Goal: Task Accomplishment & Management: Manage account settings

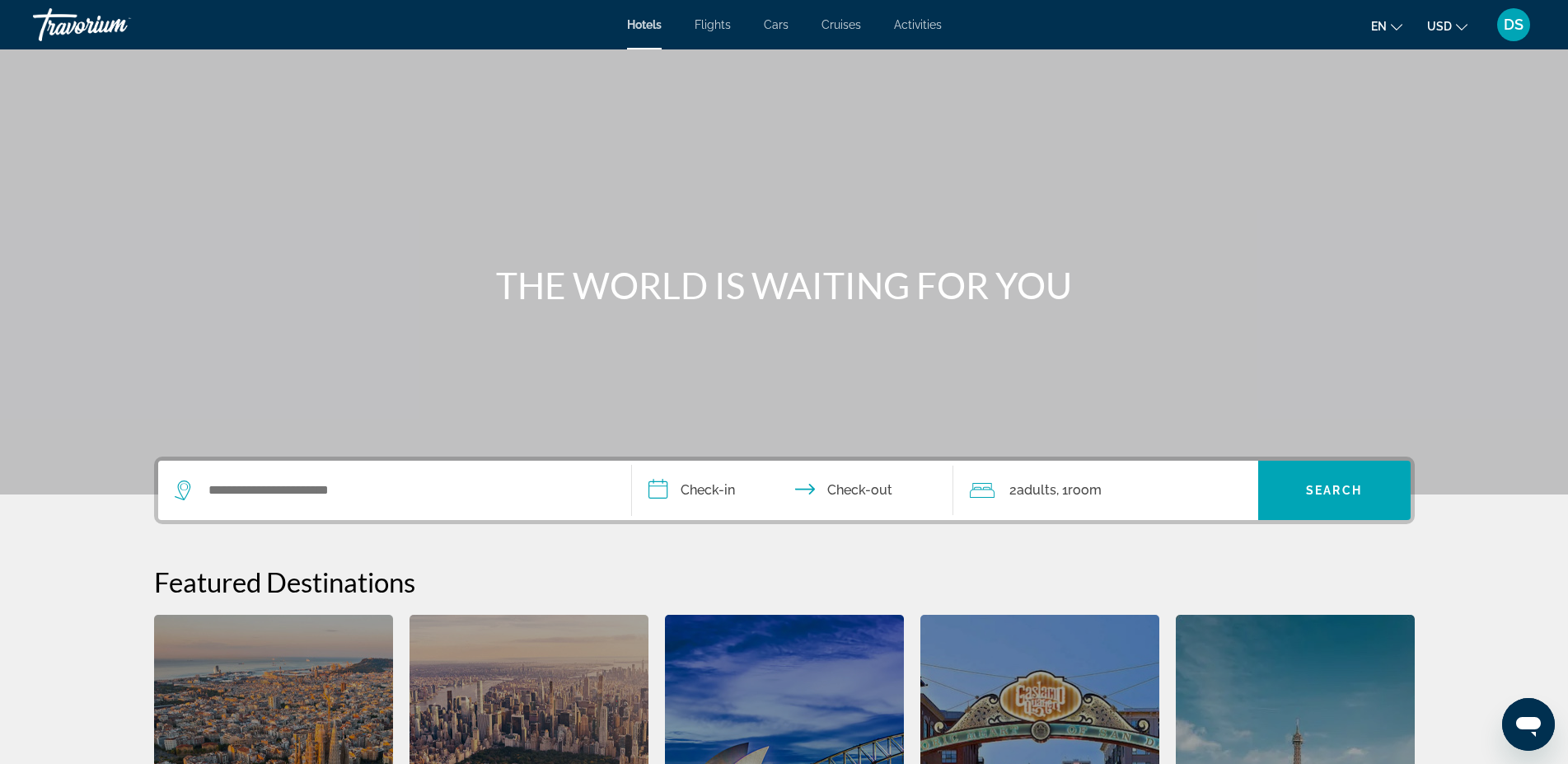
click at [1519, 25] on span "DS" at bounding box center [1513, 24] width 20 height 16
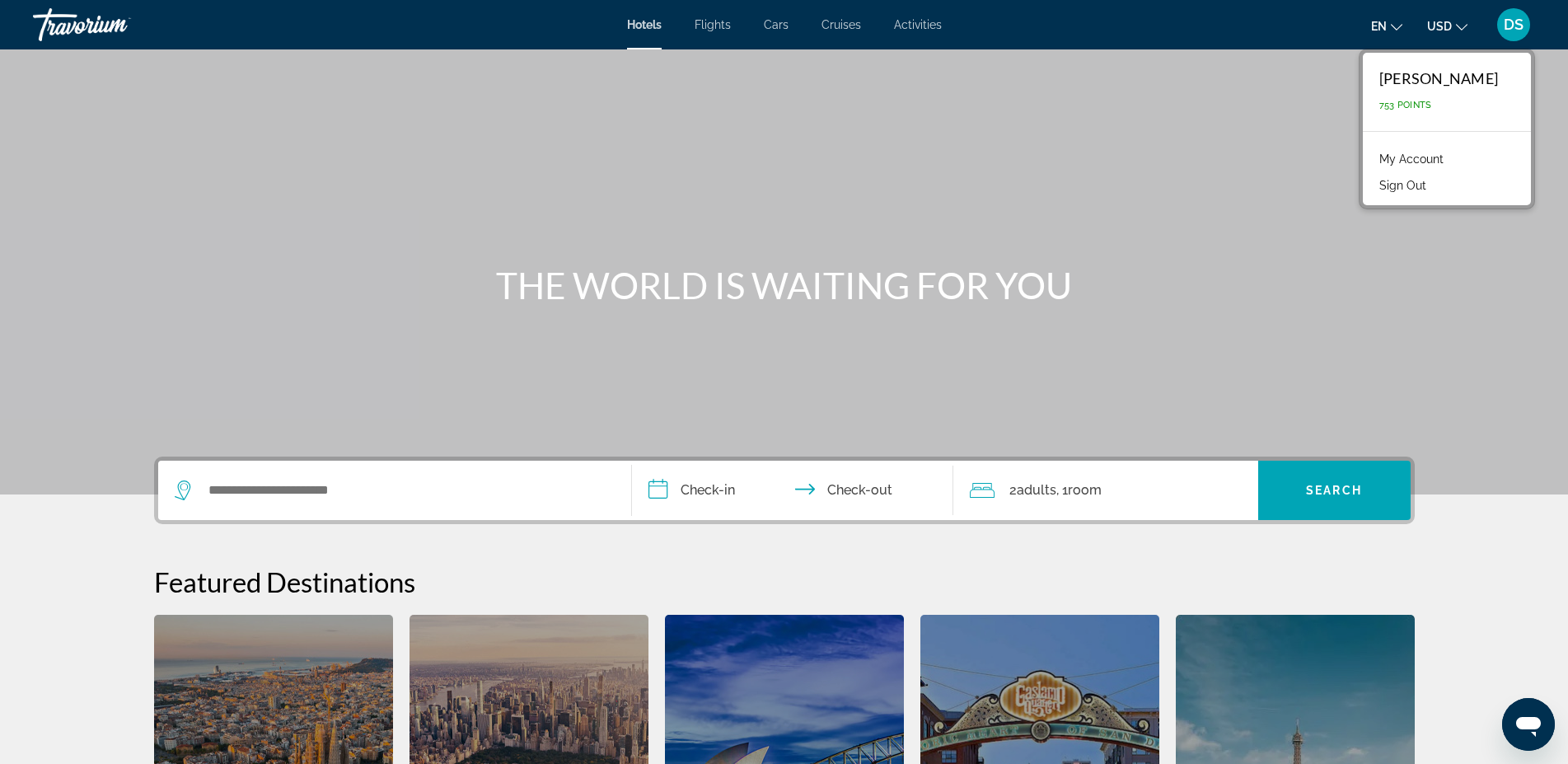
click at [1101, 178] on div "Main content" at bounding box center [784, 247] width 1568 height 494
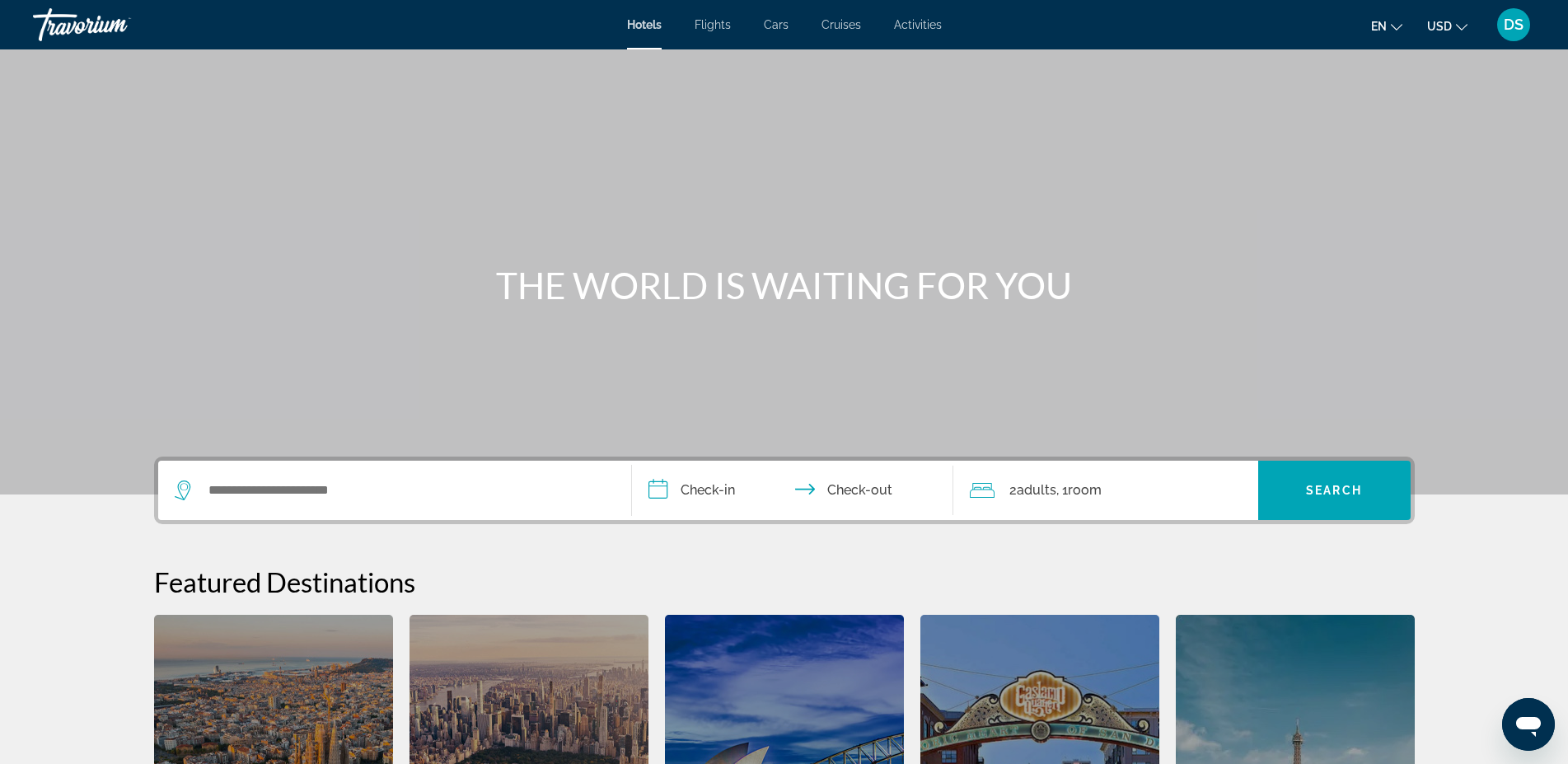
click at [1515, 21] on span "DS" at bounding box center [1513, 24] width 20 height 16
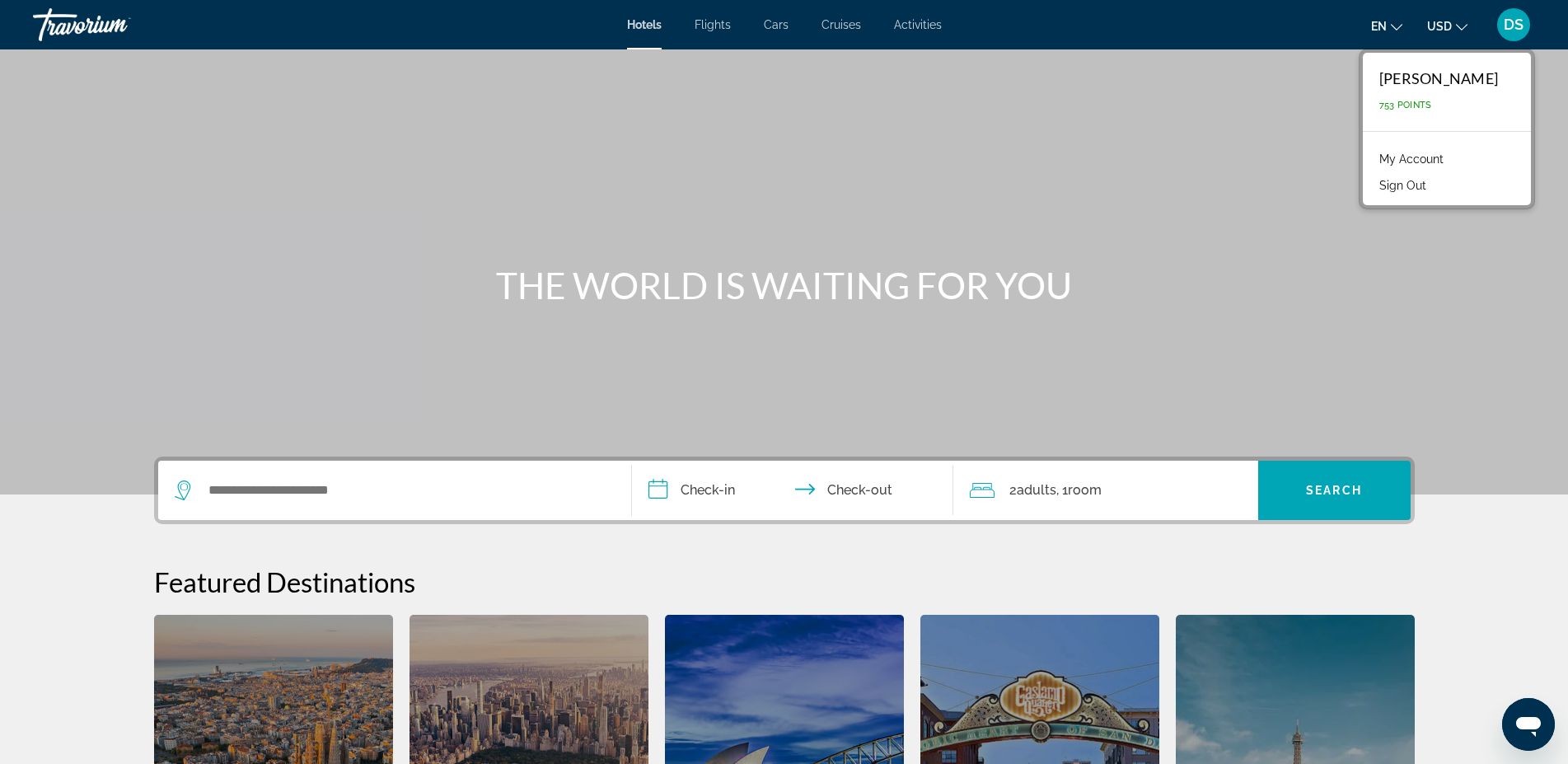
click at [1432, 160] on link "My Account" at bounding box center [1411, 158] width 81 height 21
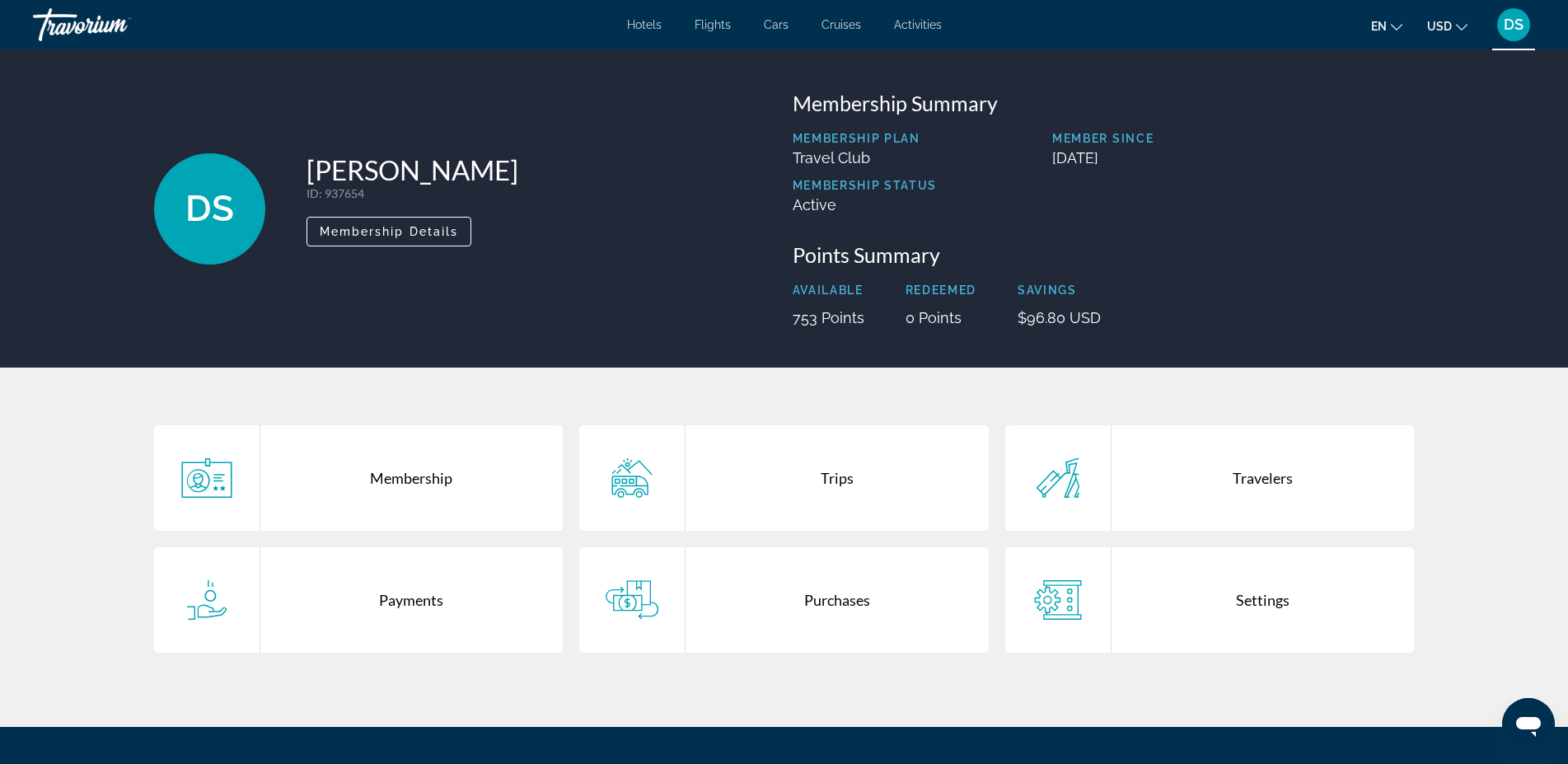
click at [1302, 602] on div "Settings" at bounding box center [1263, 600] width 303 height 106
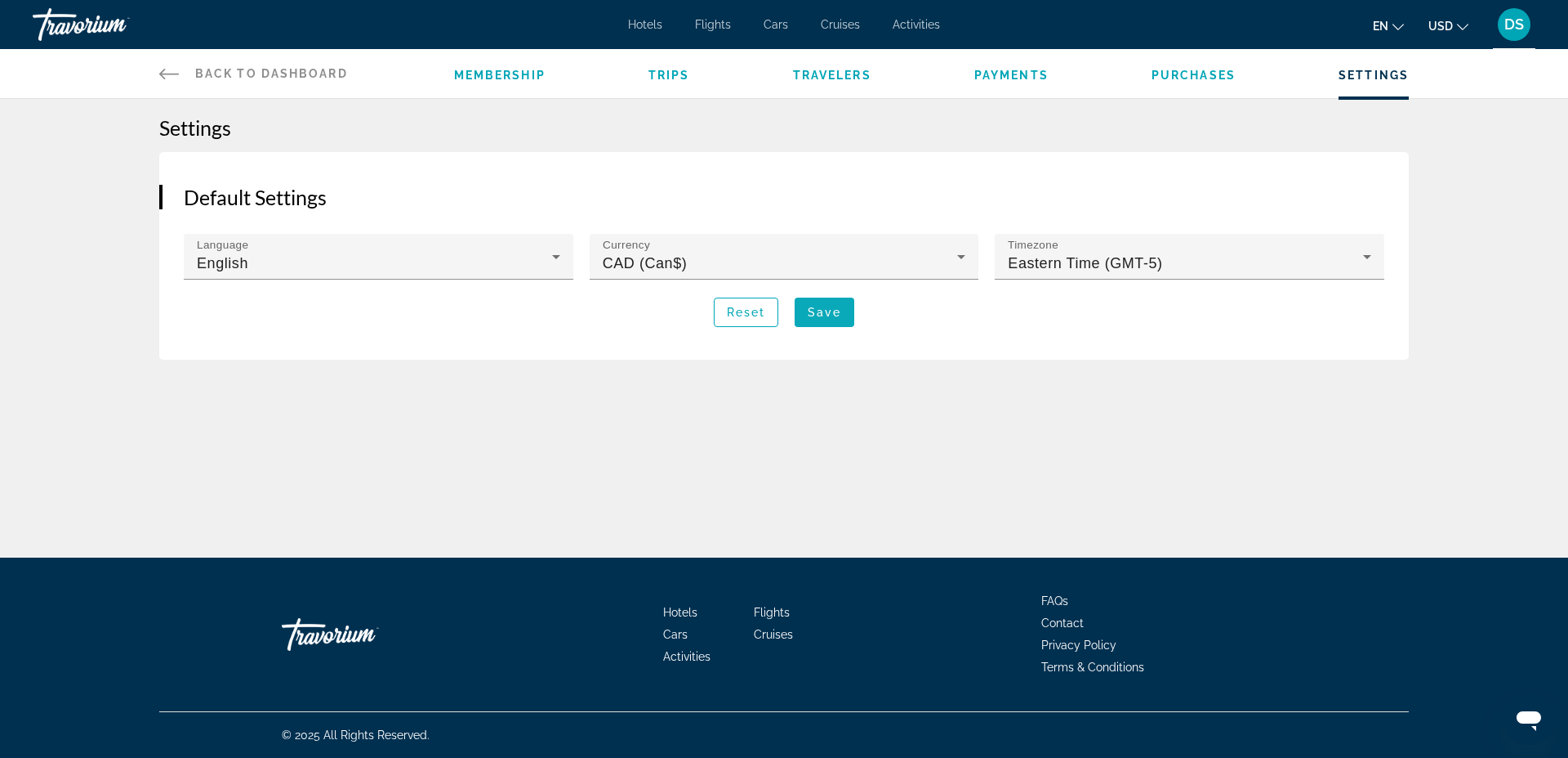
click at [835, 310] on span "Save" at bounding box center [824, 312] width 33 height 13
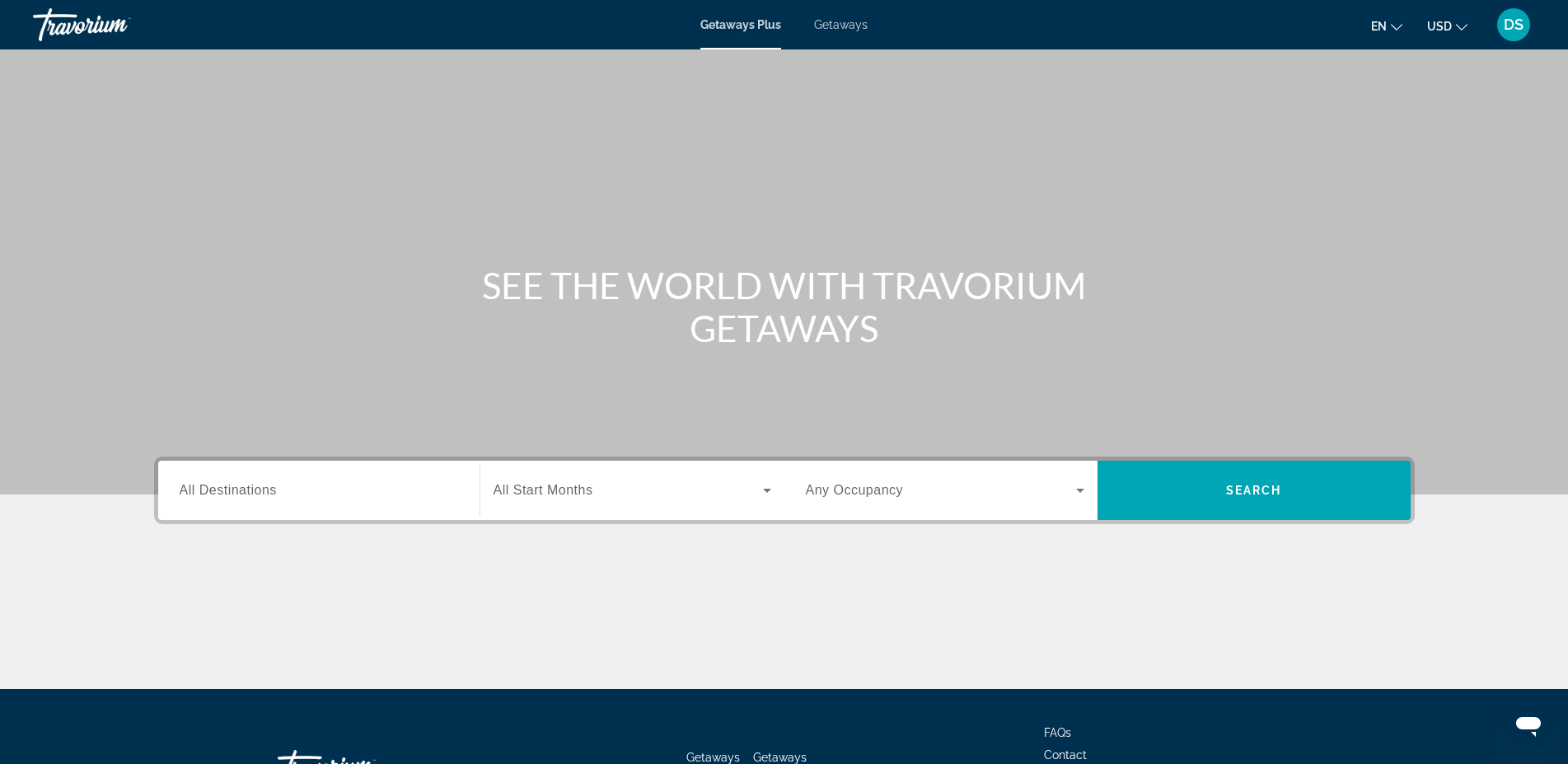
click at [287, 485] on input "Destination All Destinations" at bounding box center [319, 490] width 279 height 20
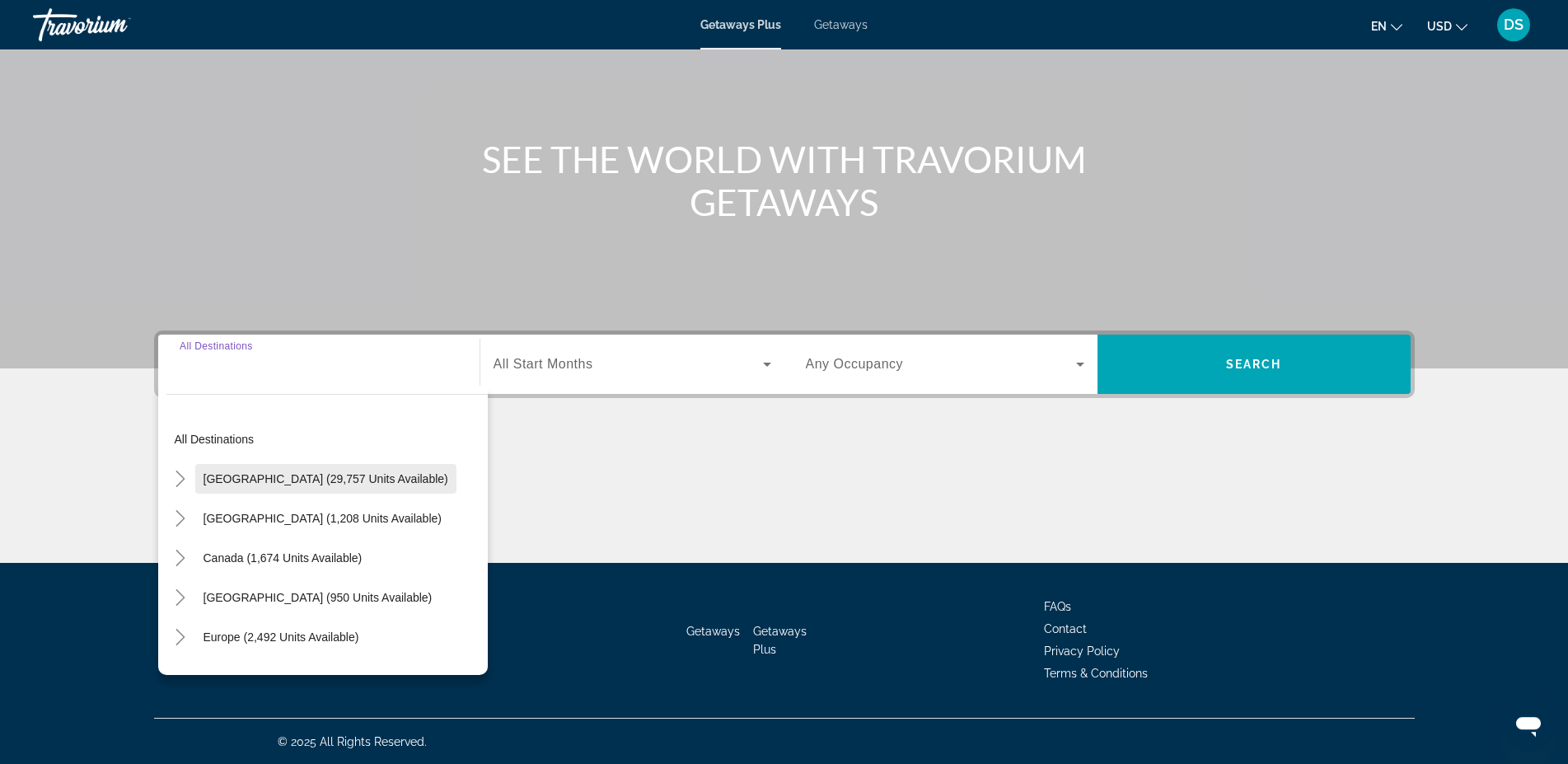
scroll to position [127, 0]
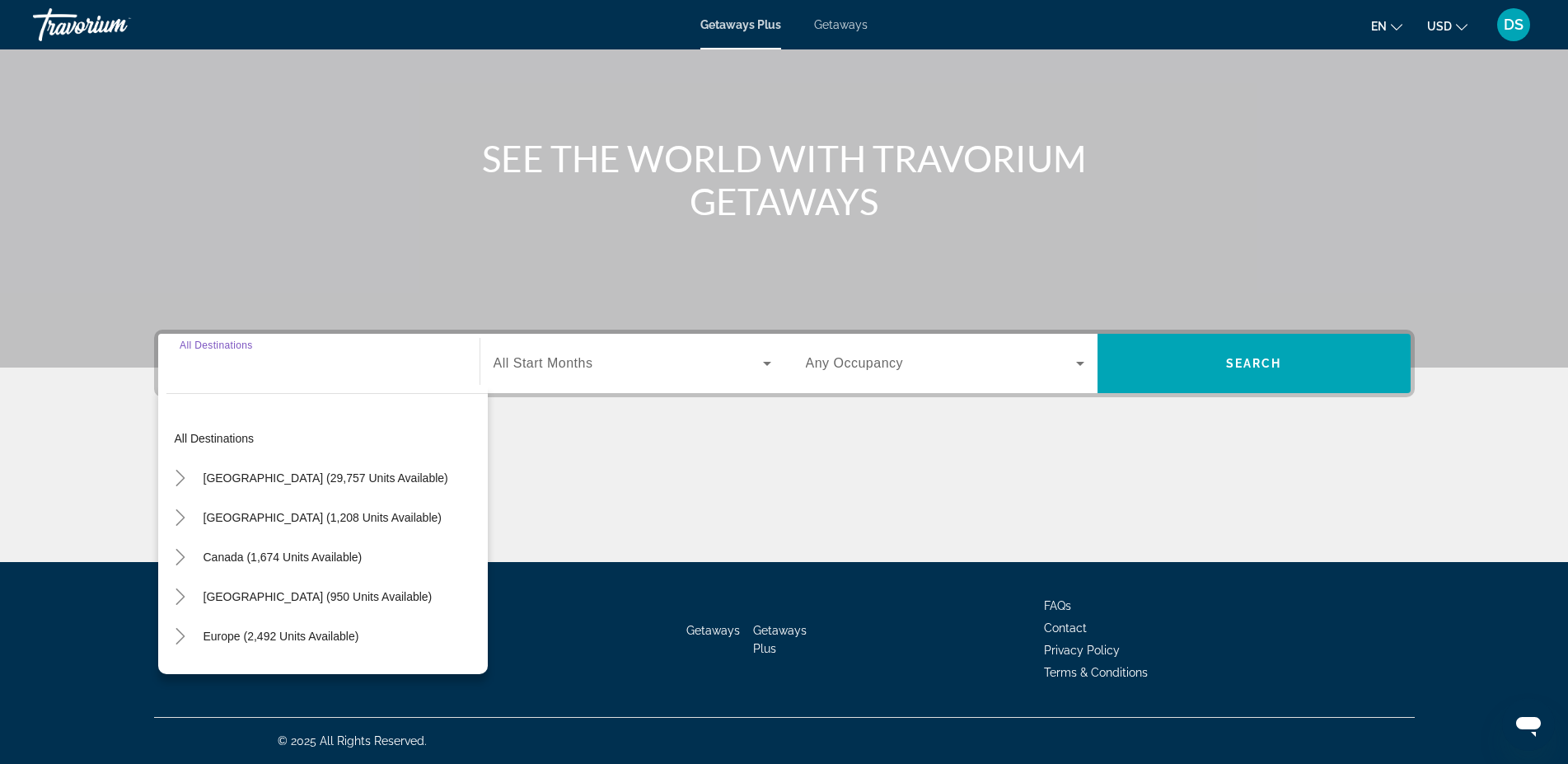
click at [1464, 26] on icon "Change currency" at bounding box center [1461, 27] width 11 height 11
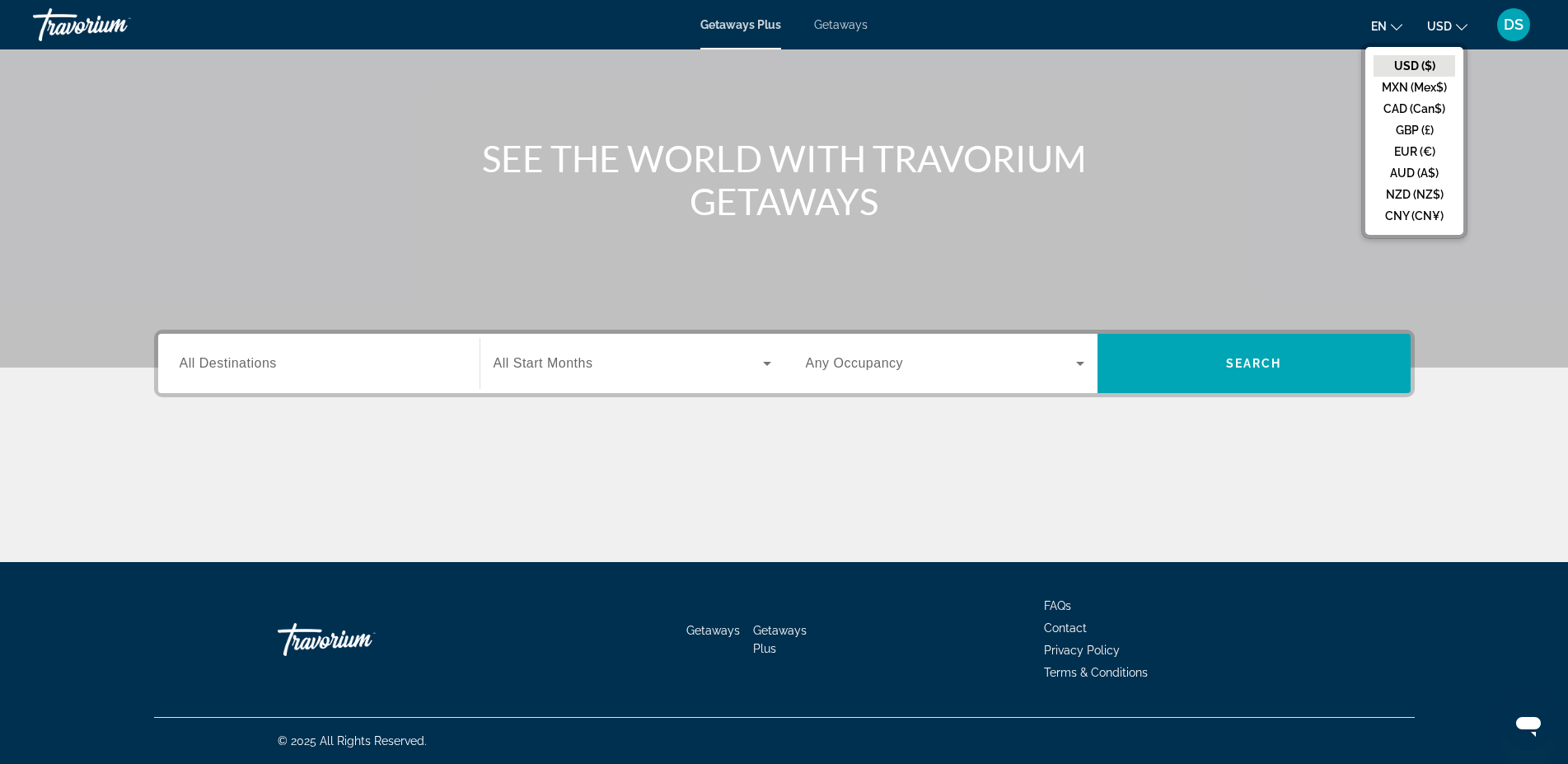
click at [1509, 27] on span "DS" at bounding box center [1513, 24] width 20 height 16
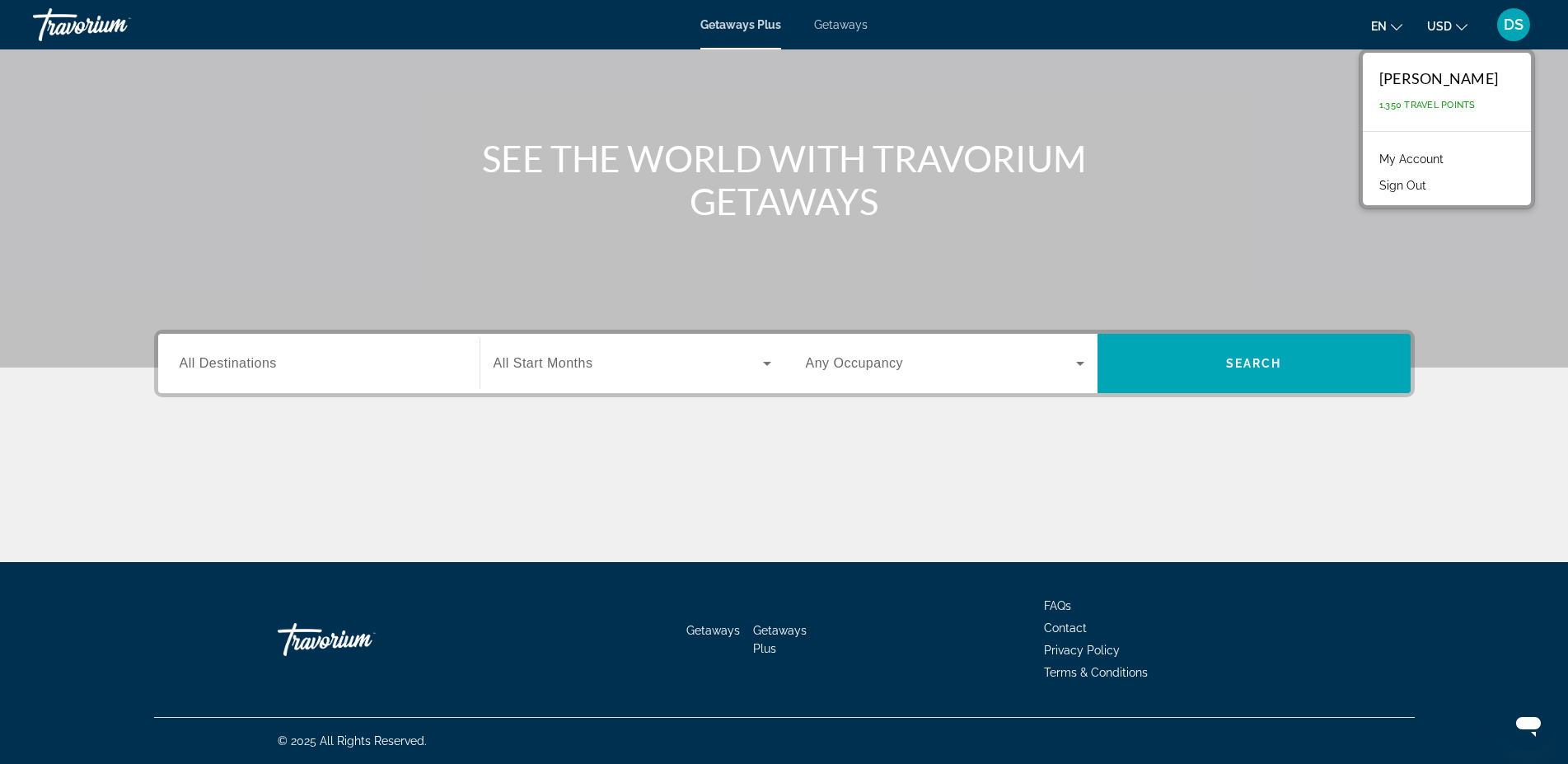
click at [1451, 159] on link "My Account" at bounding box center [1411, 158] width 81 height 21
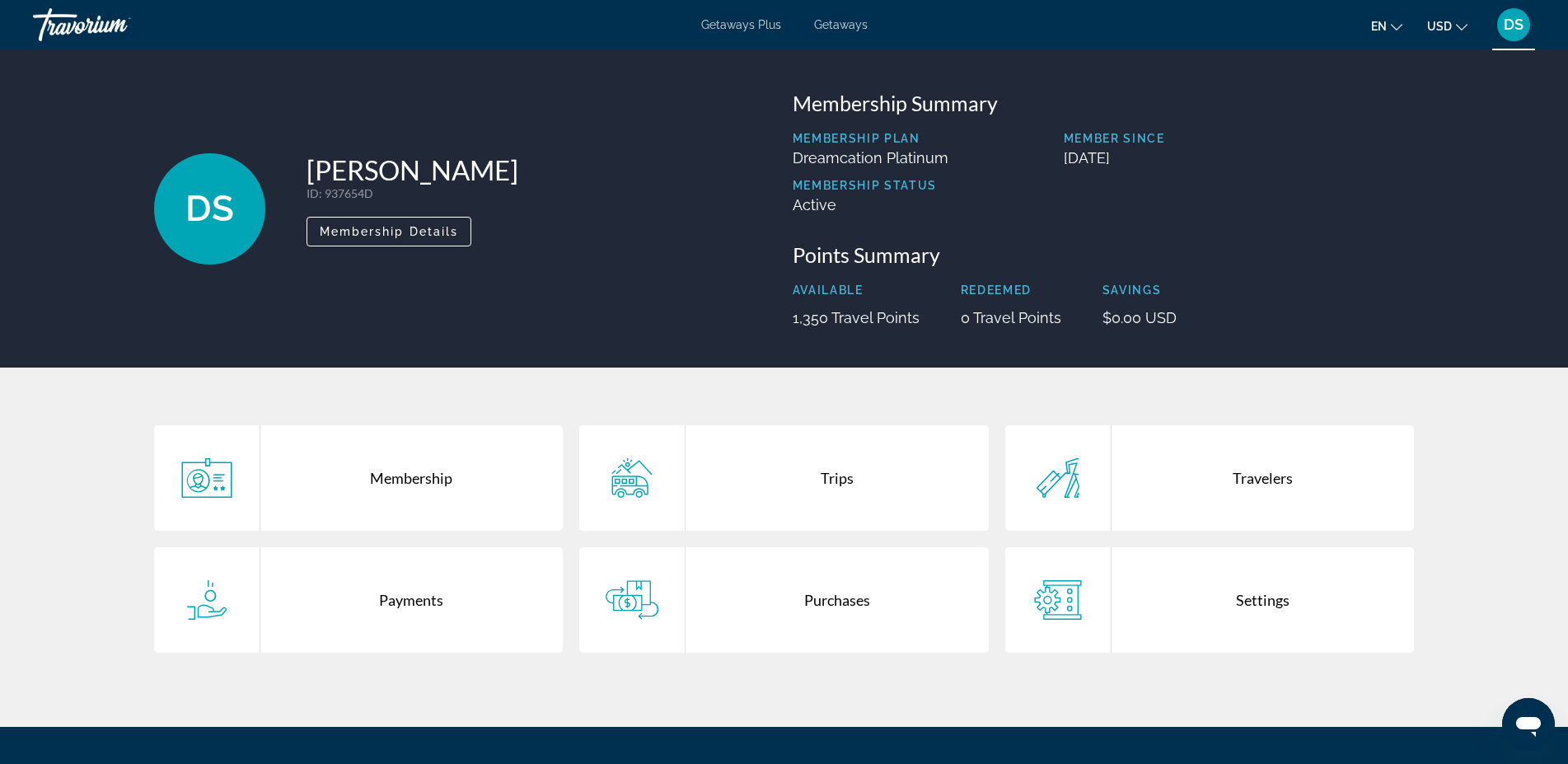
click at [840, 21] on span "Getaways" at bounding box center [840, 25] width 53 height 13
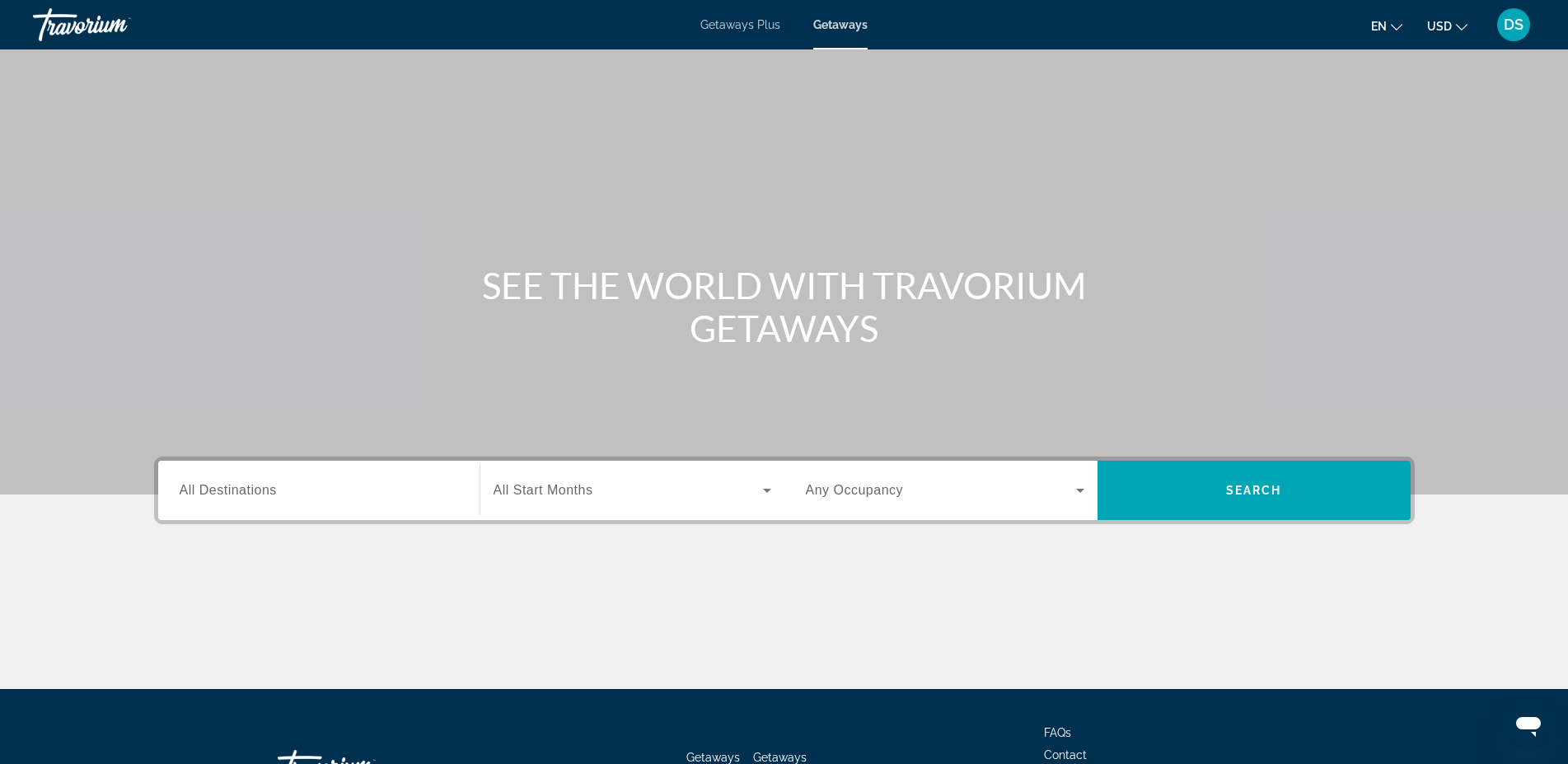
click at [735, 22] on span "Getaways Plus" at bounding box center [740, 25] width 80 height 13
click at [1516, 24] on span "DS" at bounding box center [1513, 24] width 20 height 16
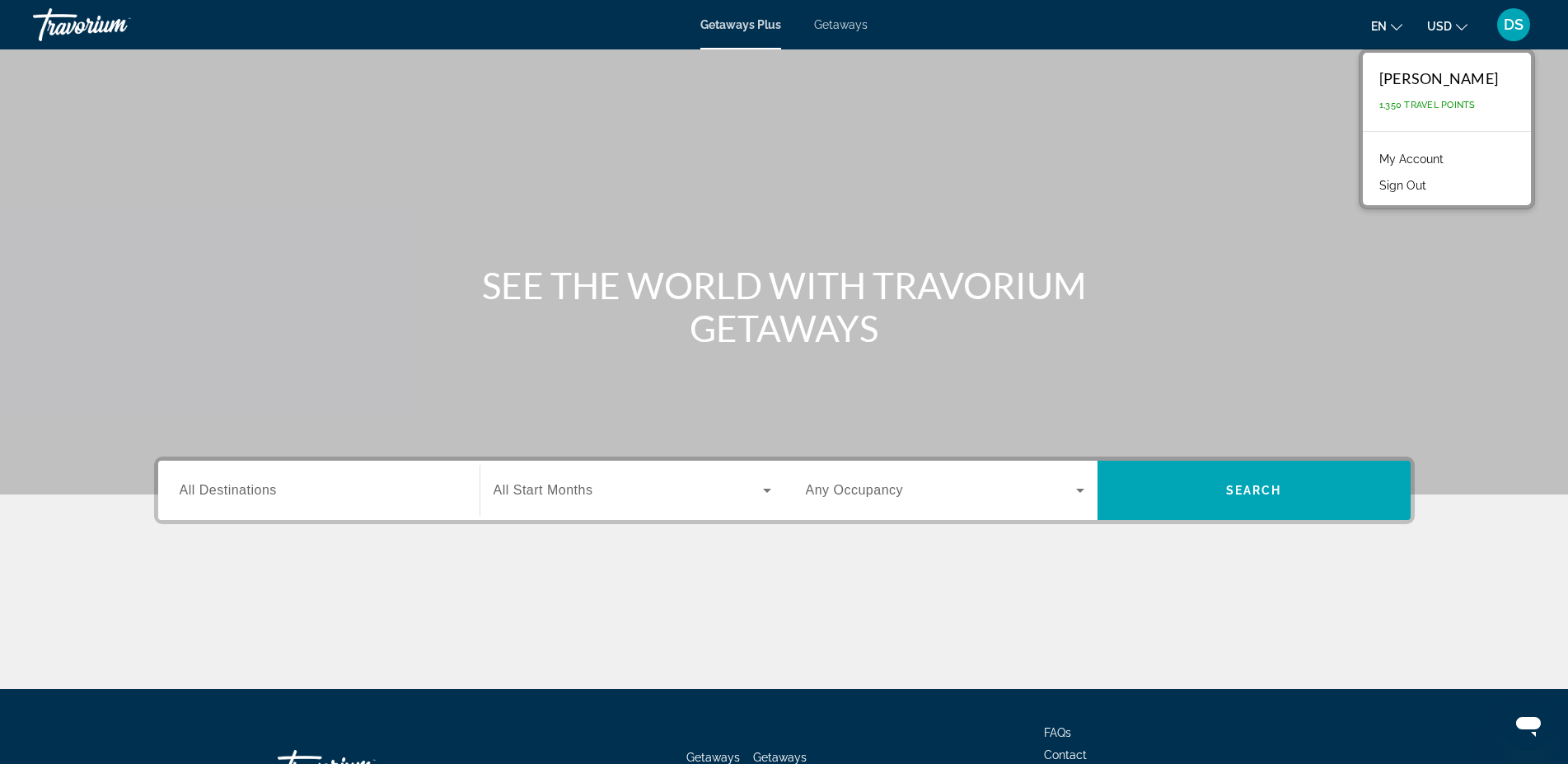
click at [1434, 161] on link "My Account" at bounding box center [1411, 158] width 81 height 21
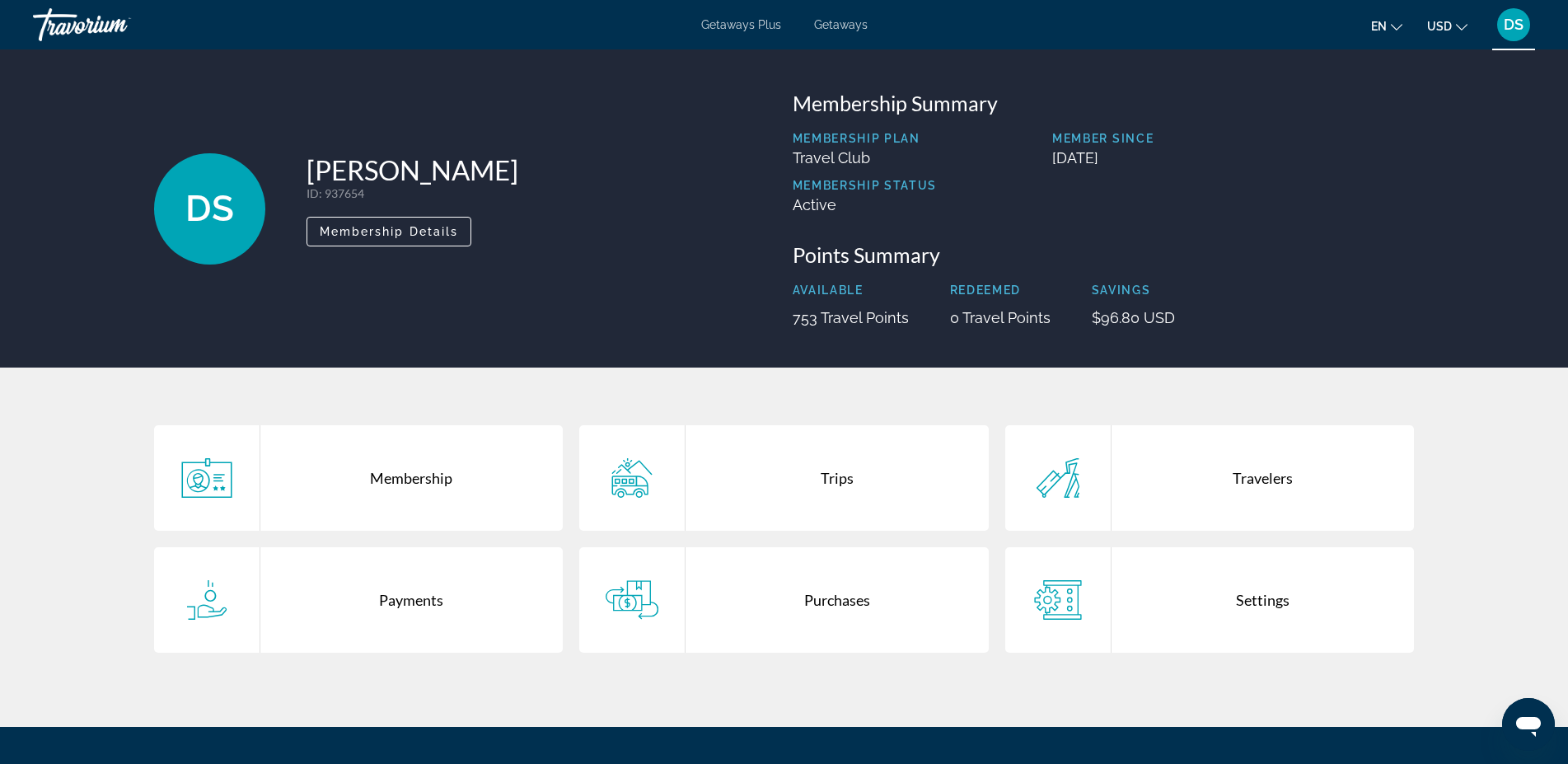
click at [1267, 602] on div "Settings" at bounding box center [1263, 600] width 303 height 106
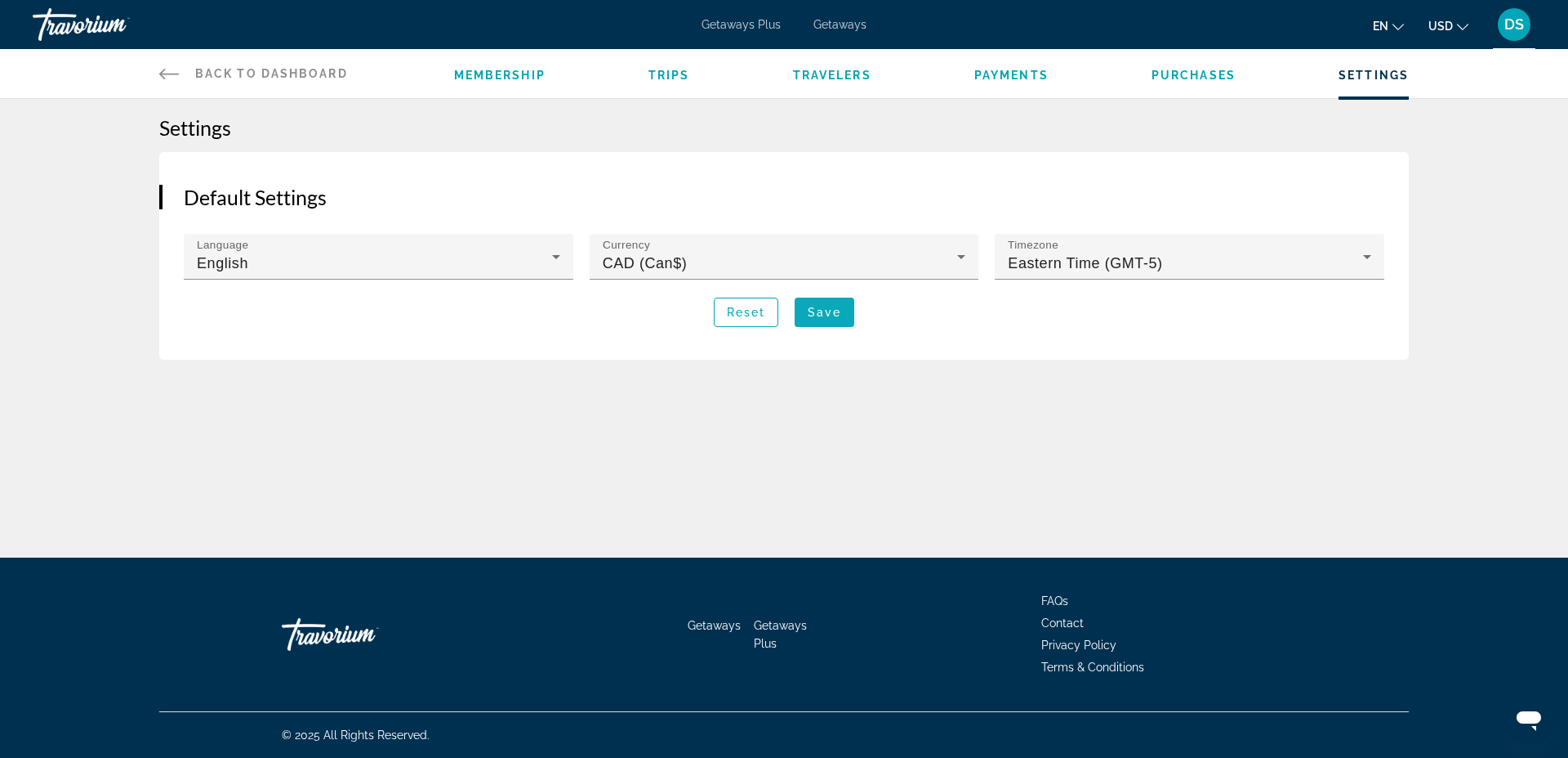
click at [833, 310] on span "Save" at bounding box center [824, 312] width 33 height 13
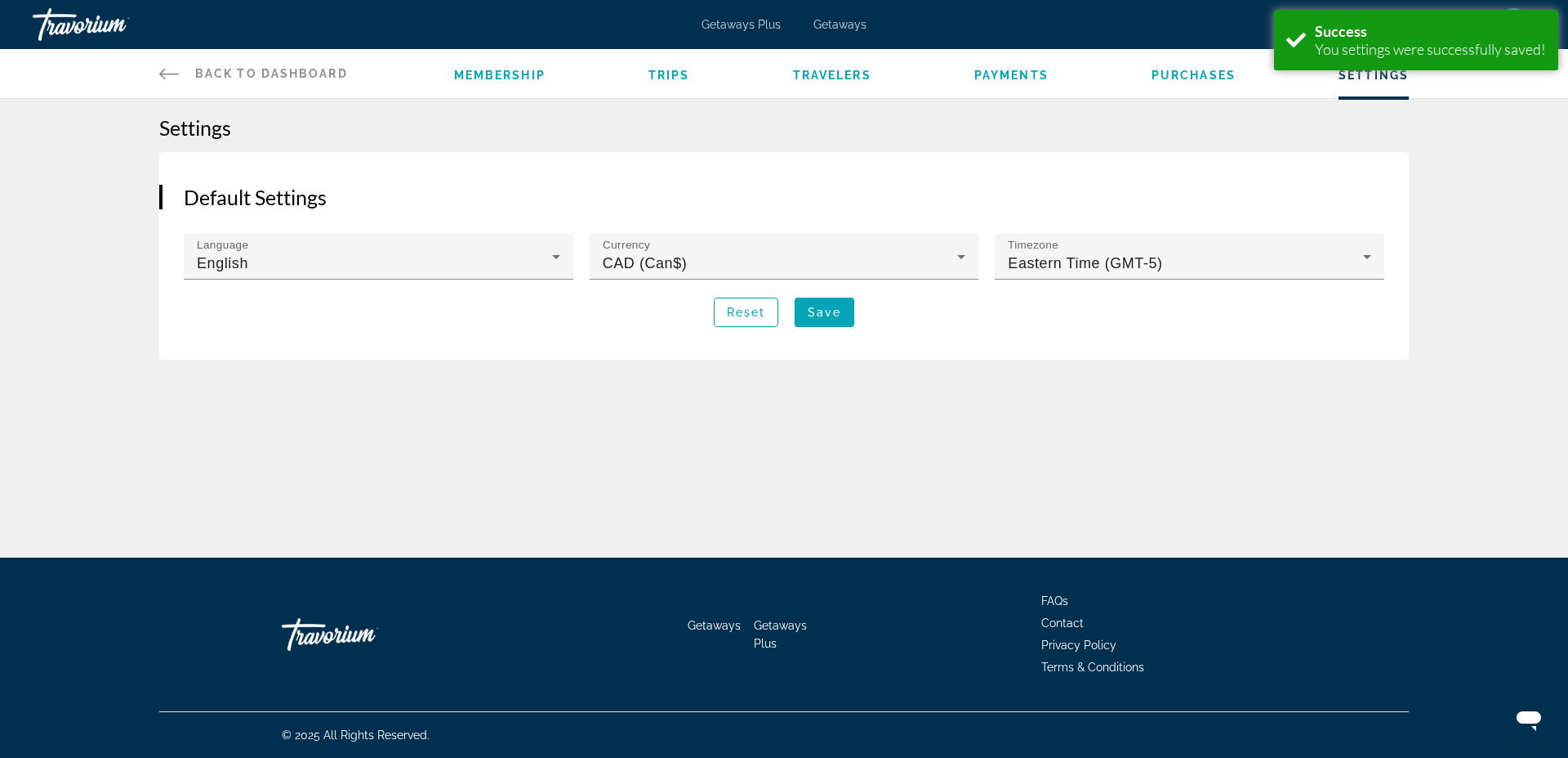
click at [1124, 25] on div "en English Español Français Italiano Português русский USD USD ($) MXN (Mex$) C…" at bounding box center [1210, 25] width 653 height 34
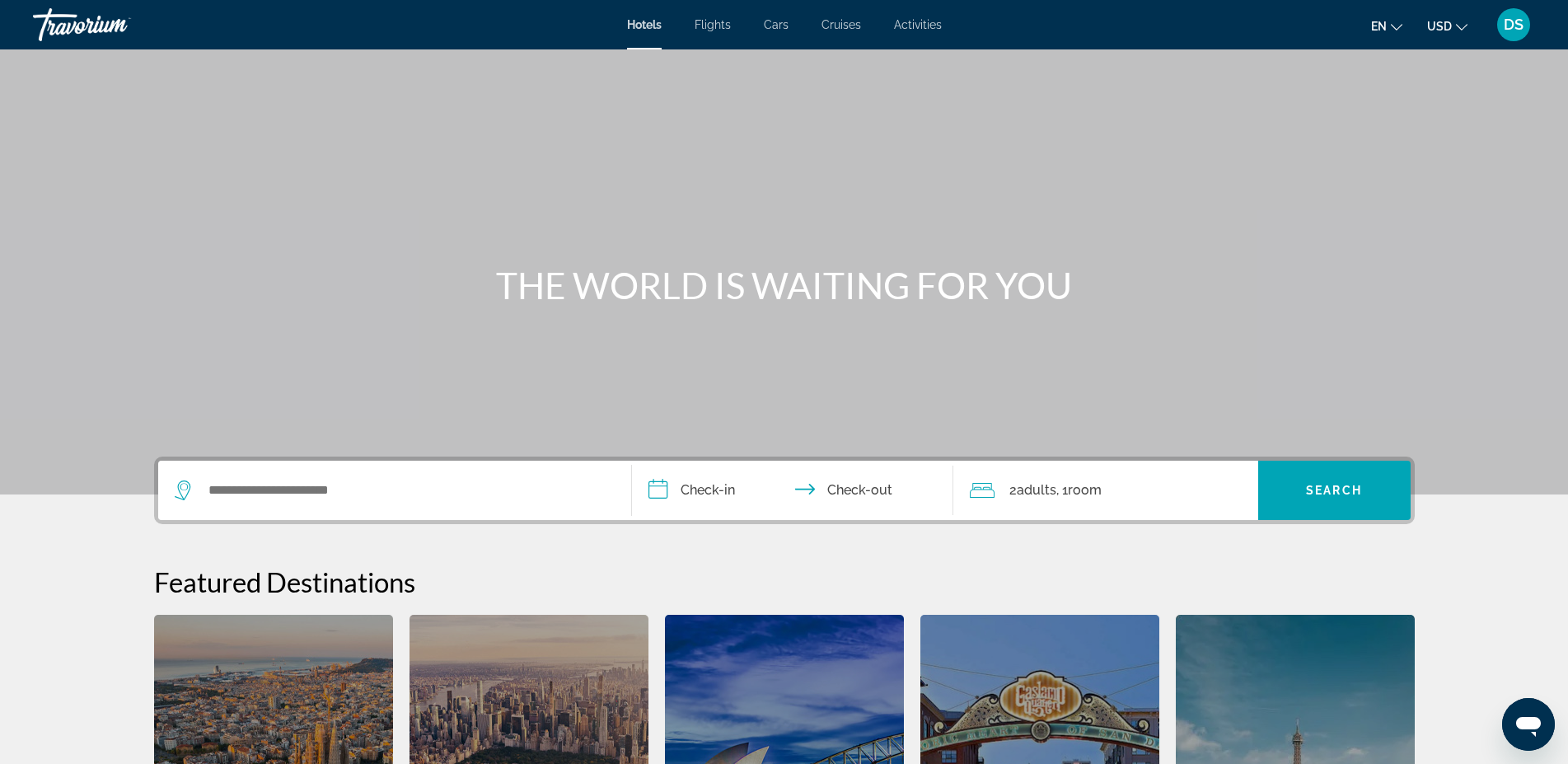
click at [1509, 25] on span "DS" at bounding box center [1513, 24] width 20 height 16
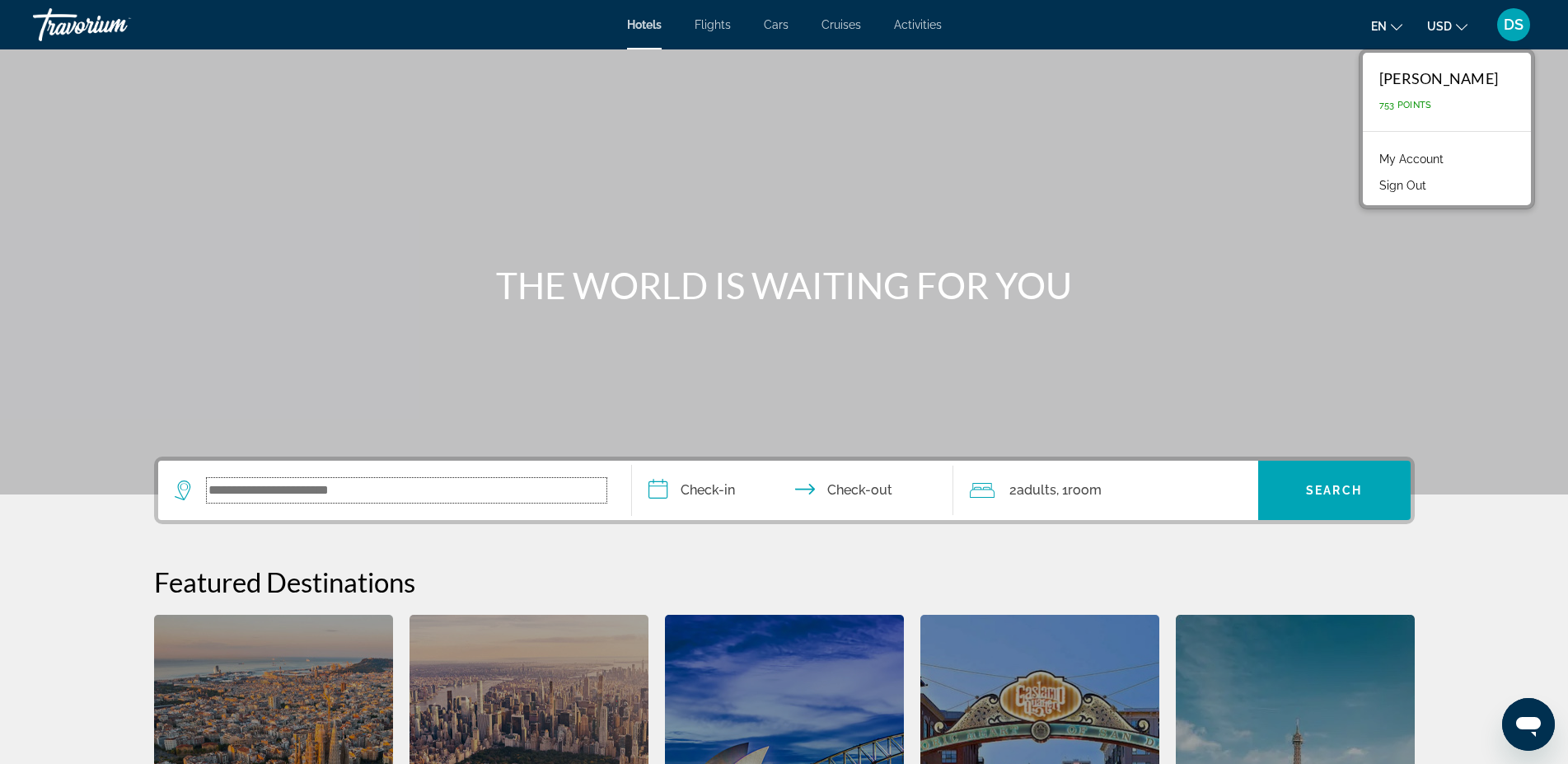
click at [264, 489] on input "Search widget" at bounding box center [406, 490] width 400 height 25
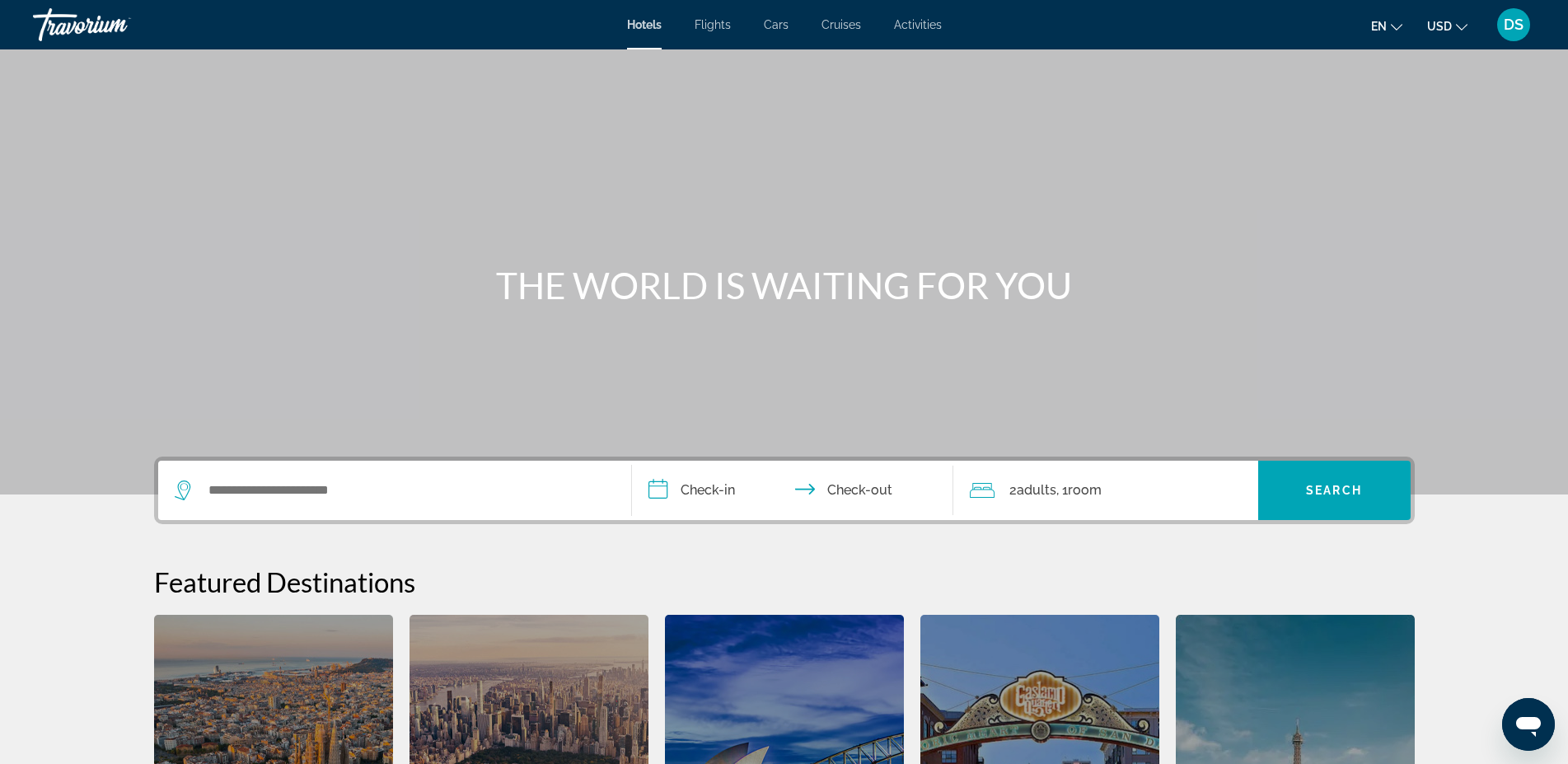
click at [1520, 28] on span "DS" at bounding box center [1513, 24] width 20 height 16
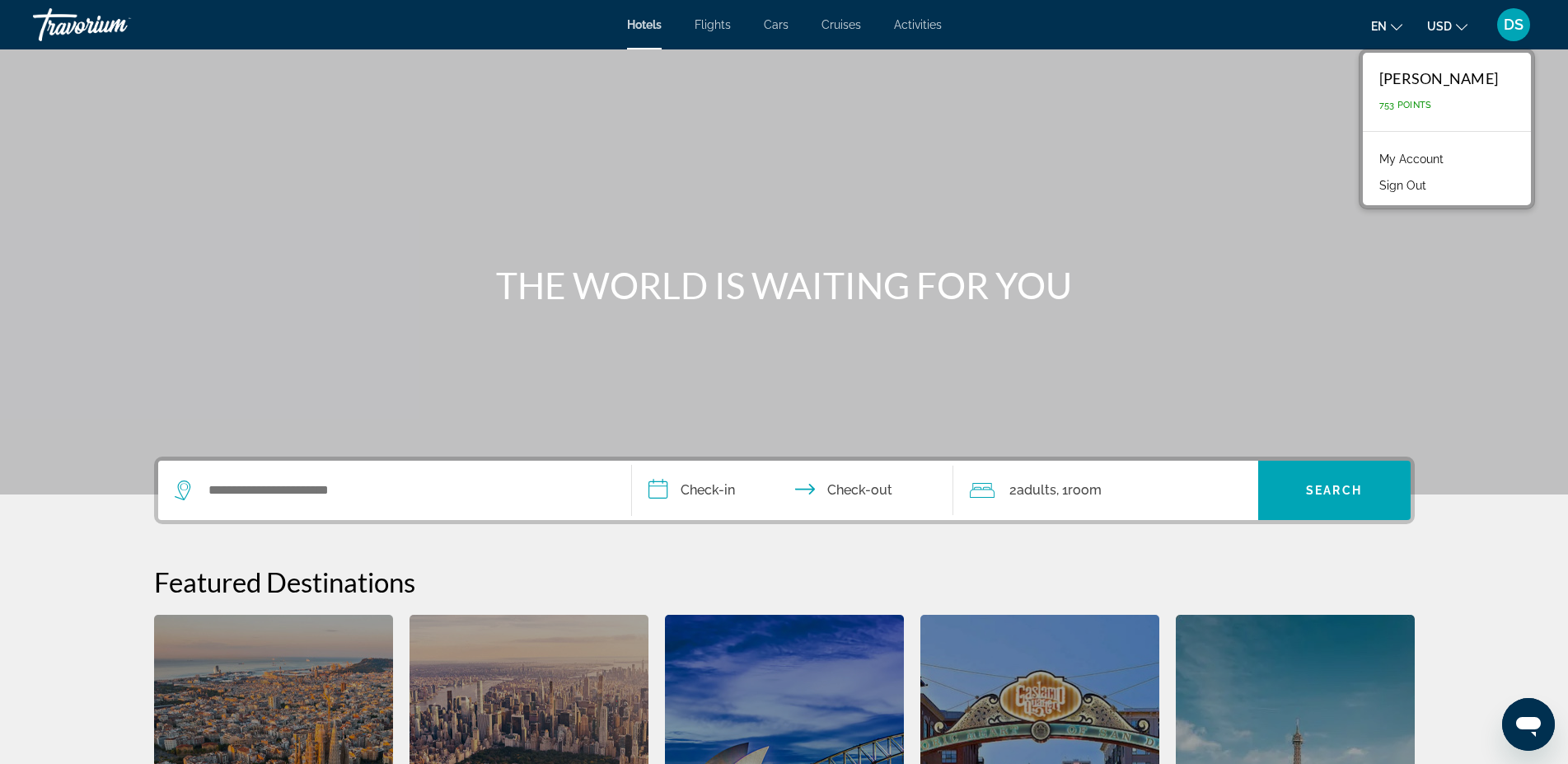
click at [1415, 157] on link "My Account" at bounding box center [1411, 158] width 81 height 21
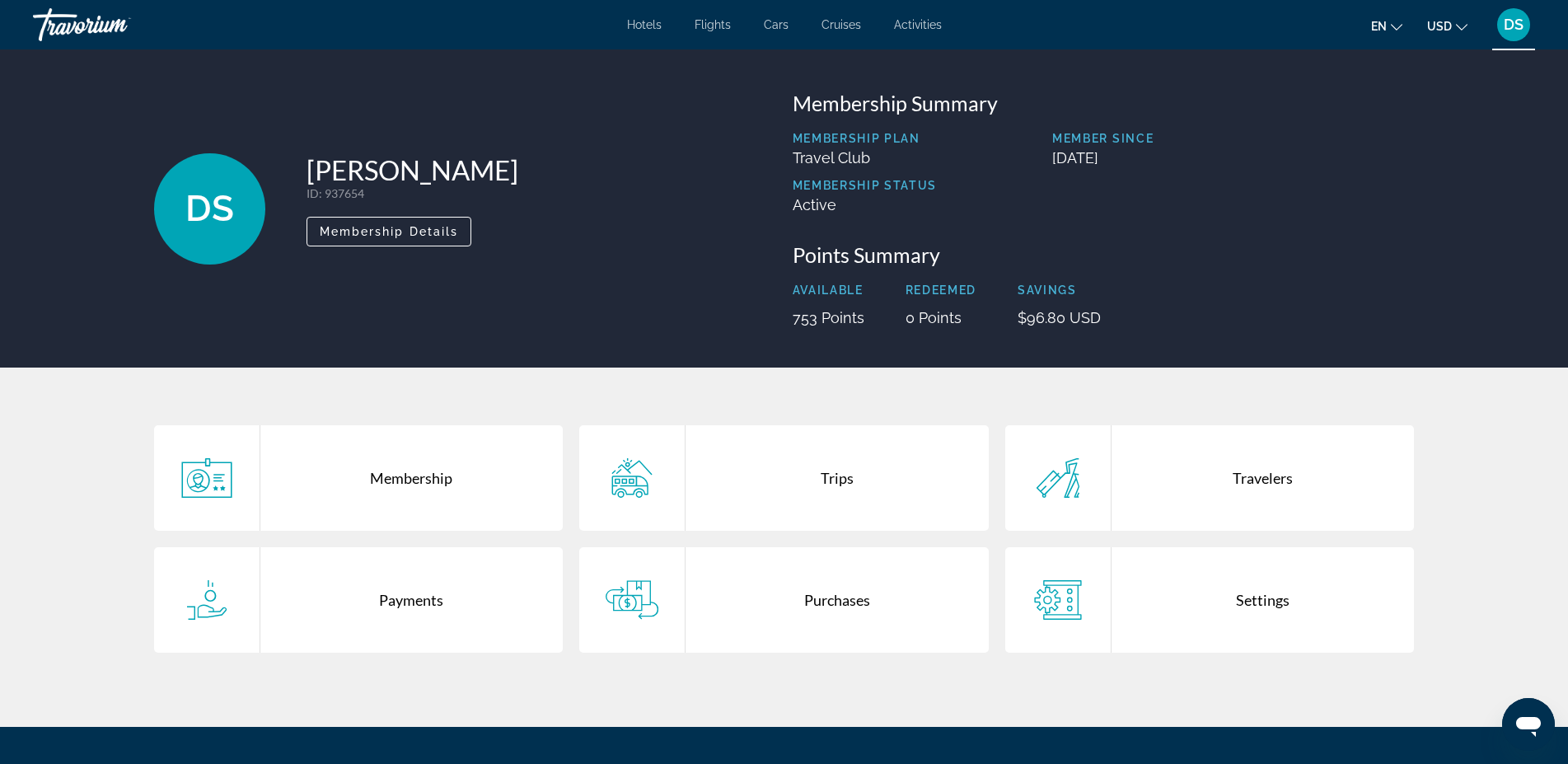
click at [837, 472] on div "Trips" at bounding box center [837, 478] width 303 height 106
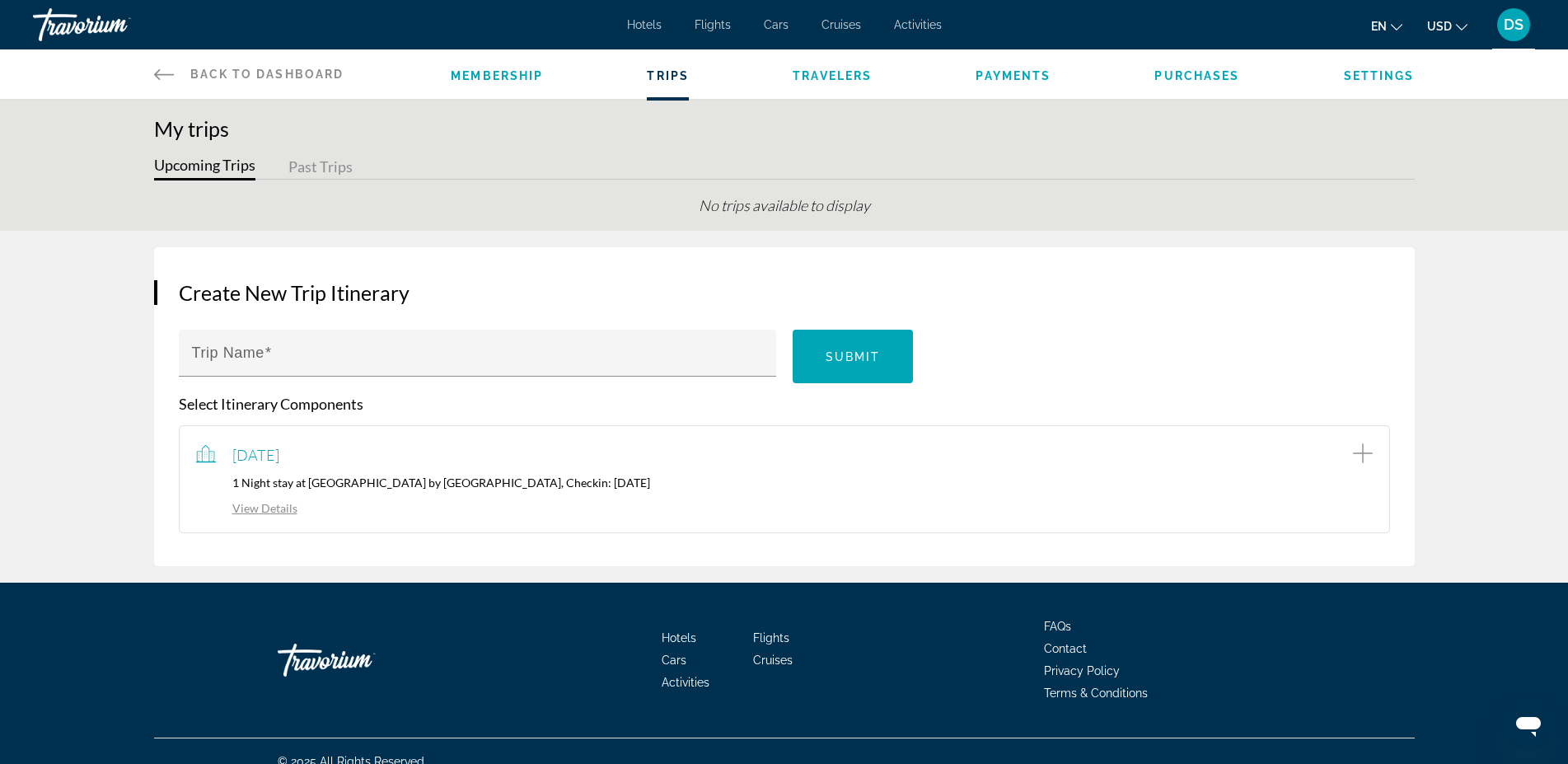
click at [278, 507] on link "View Details" at bounding box center [247, 507] width 101 height 14
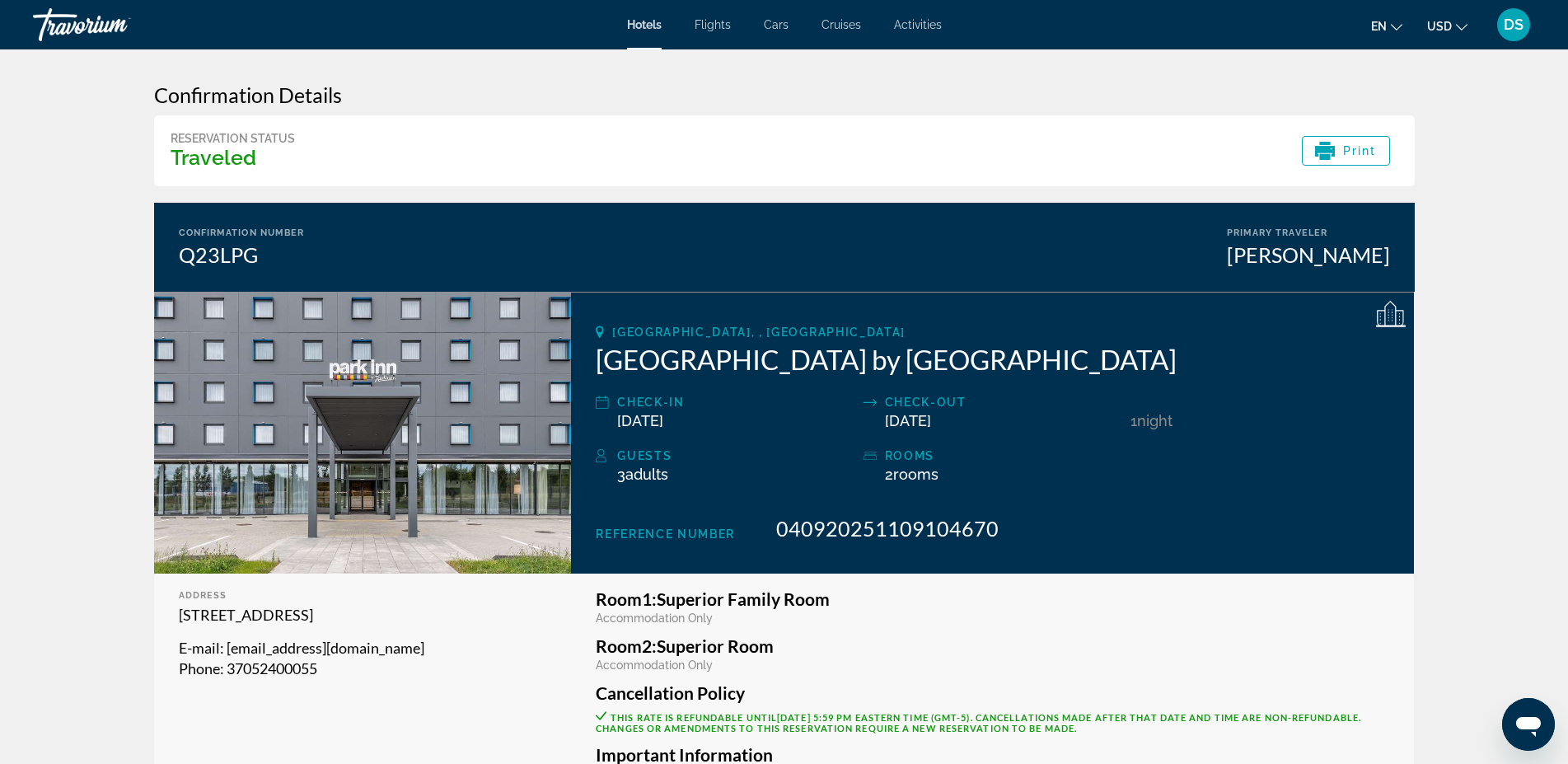
click at [1466, 27] on icon "Change currency" at bounding box center [1461, 27] width 11 height 11
click at [1519, 25] on span "DS" at bounding box center [1513, 24] width 20 height 16
click at [1403, 156] on link "My Account" at bounding box center [1411, 158] width 81 height 21
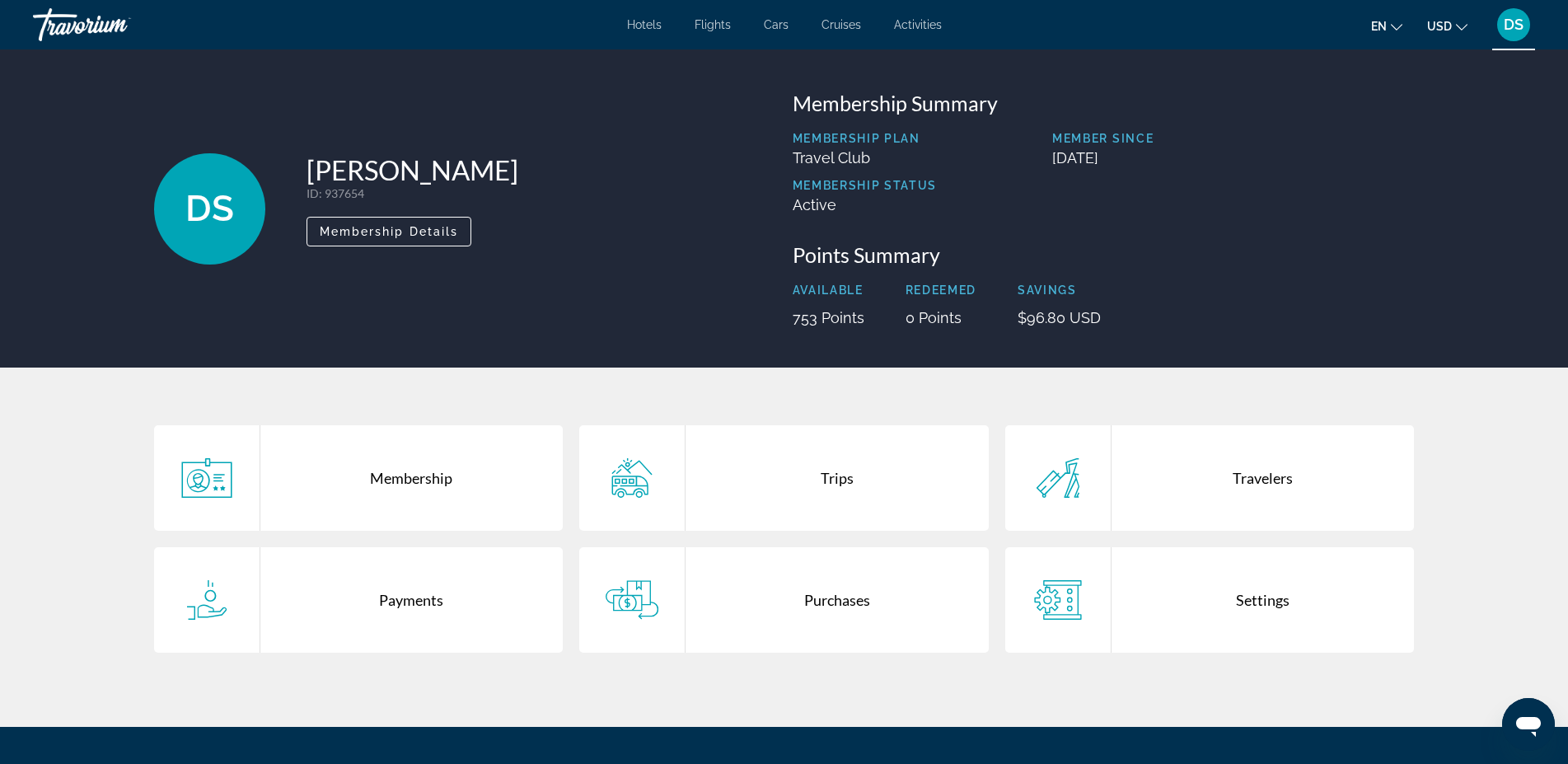
click at [1250, 597] on div "Settings" at bounding box center [1263, 600] width 303 height 106
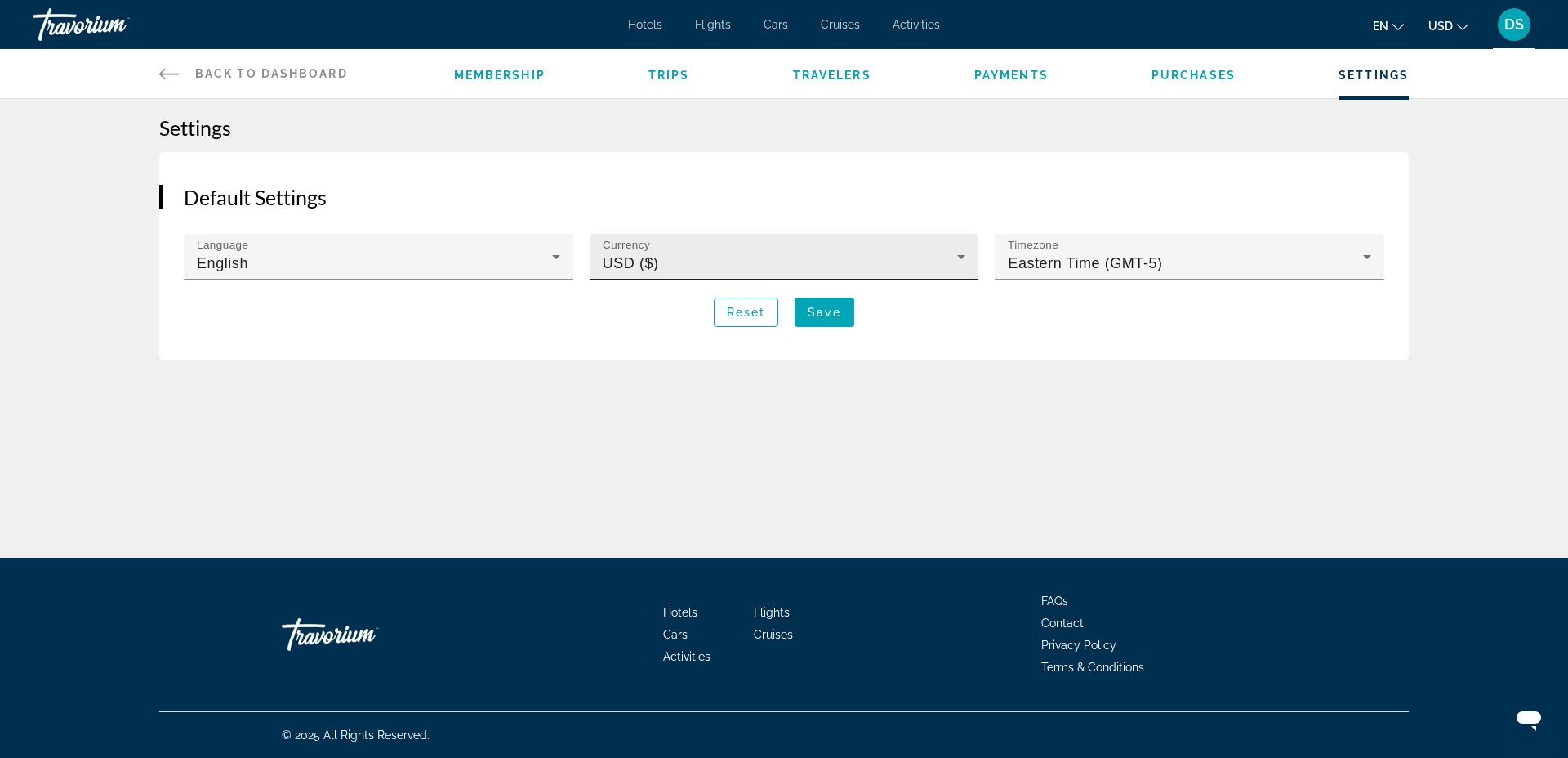
click at [963, 254] on icon "Main content" at bounding box center [961, 256] width 20 height 20
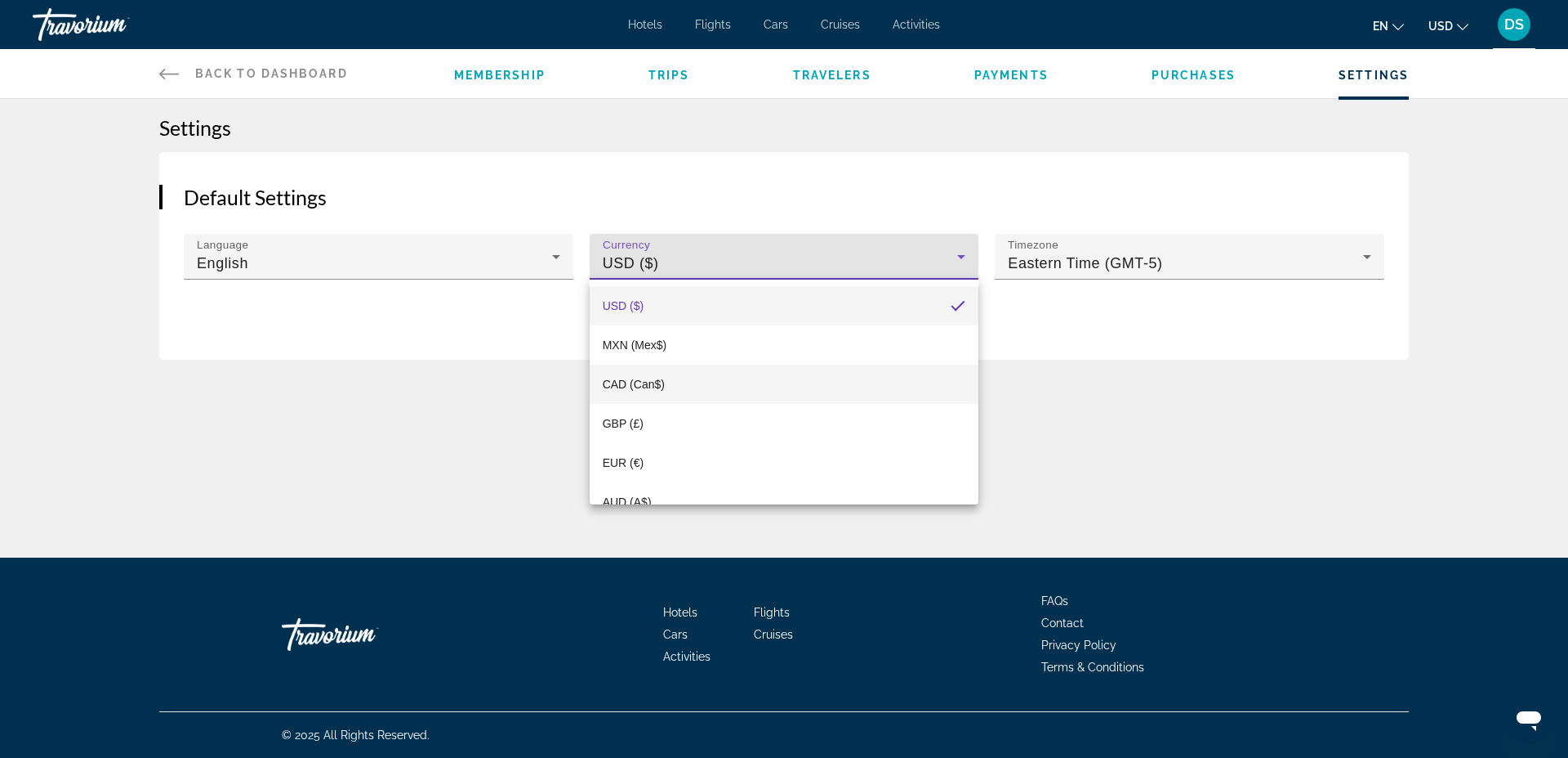
click at [649, 381] on span "CAD (Can$)" at bounding box center [634, 384] width 62 height 13
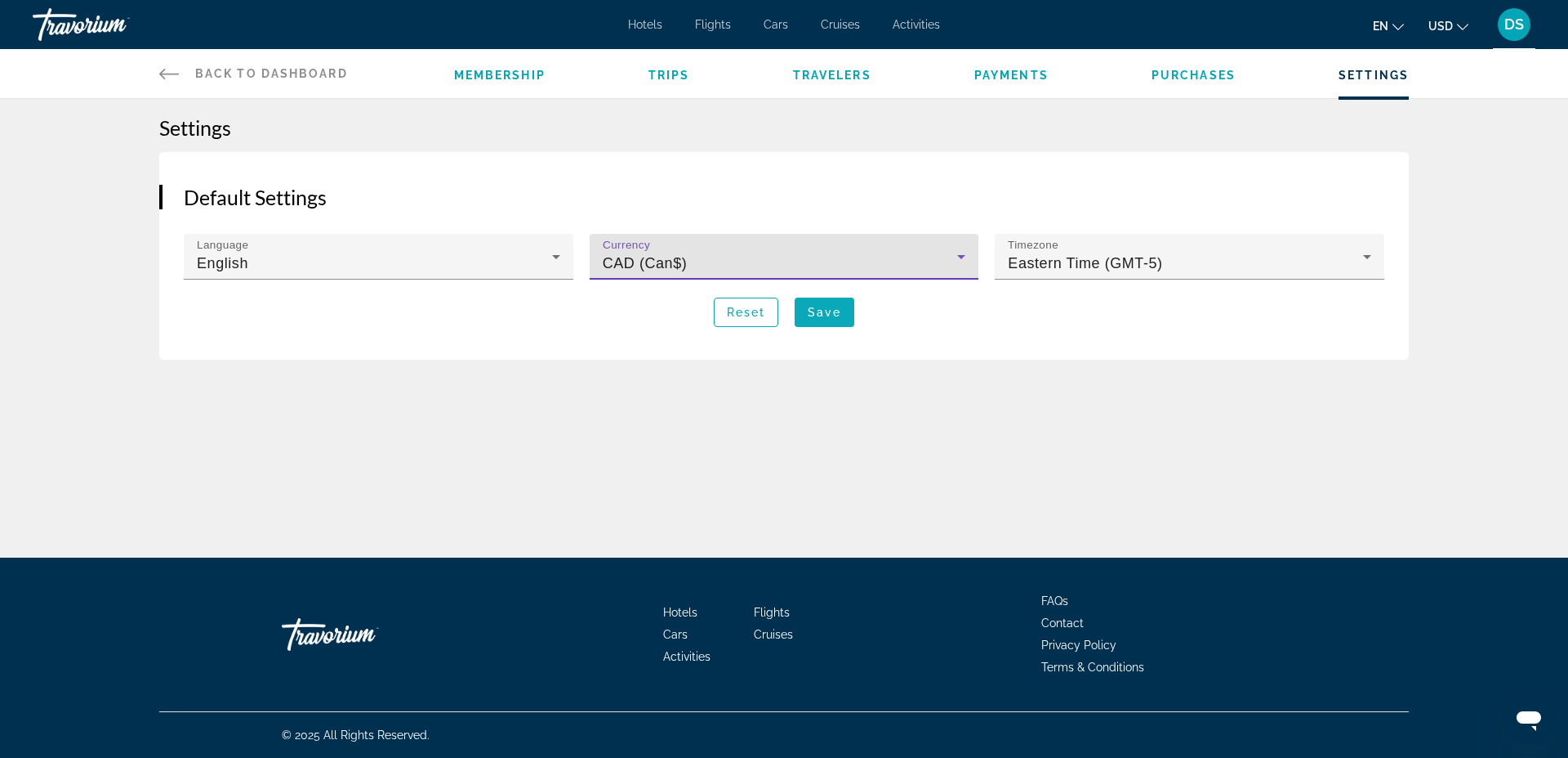
click at [826, 310] on span "Save" at bounding box center [824, 312] width 33 height 13
